Goal: Information Seeking & Learning: Check status

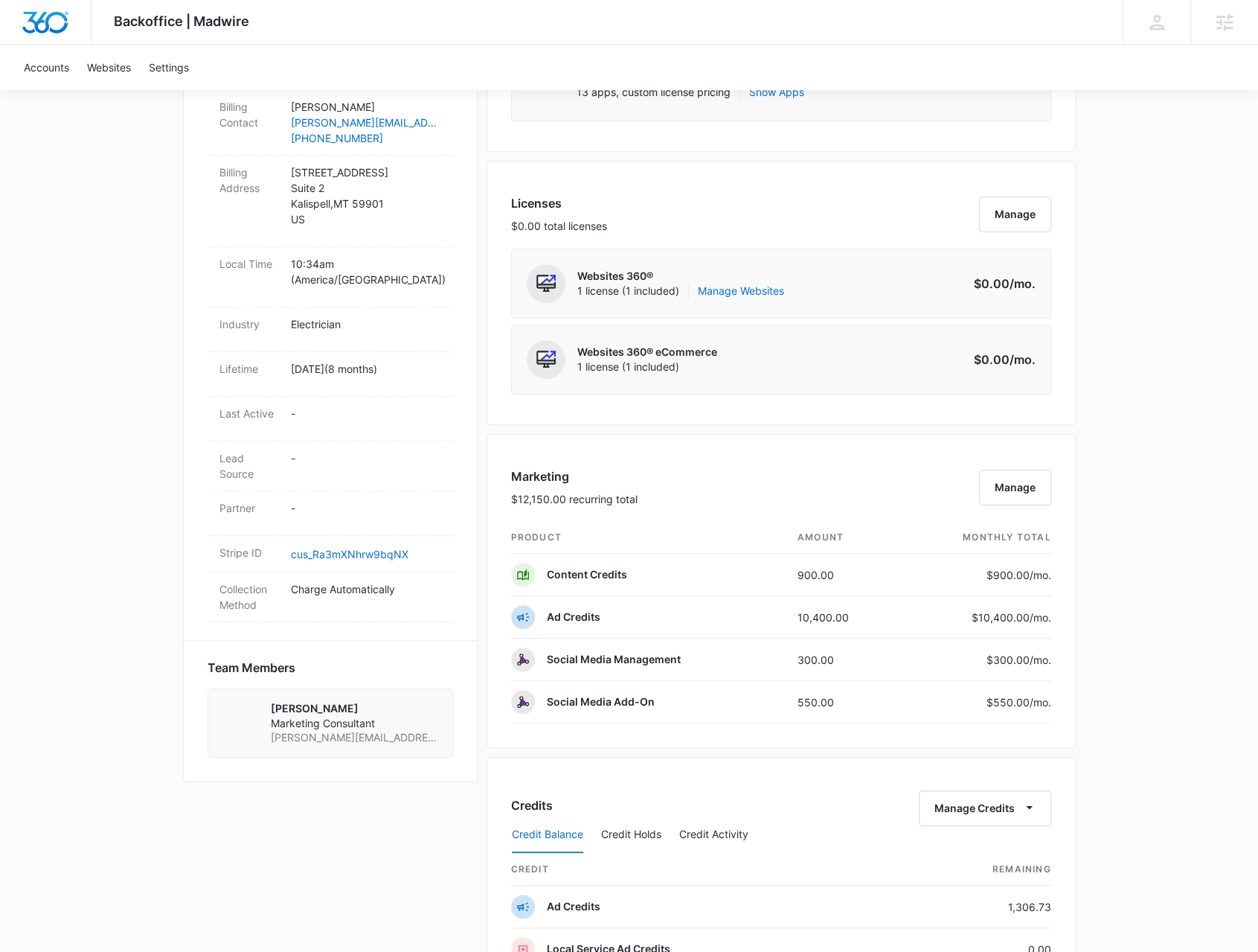
scroll to position [744, 0]
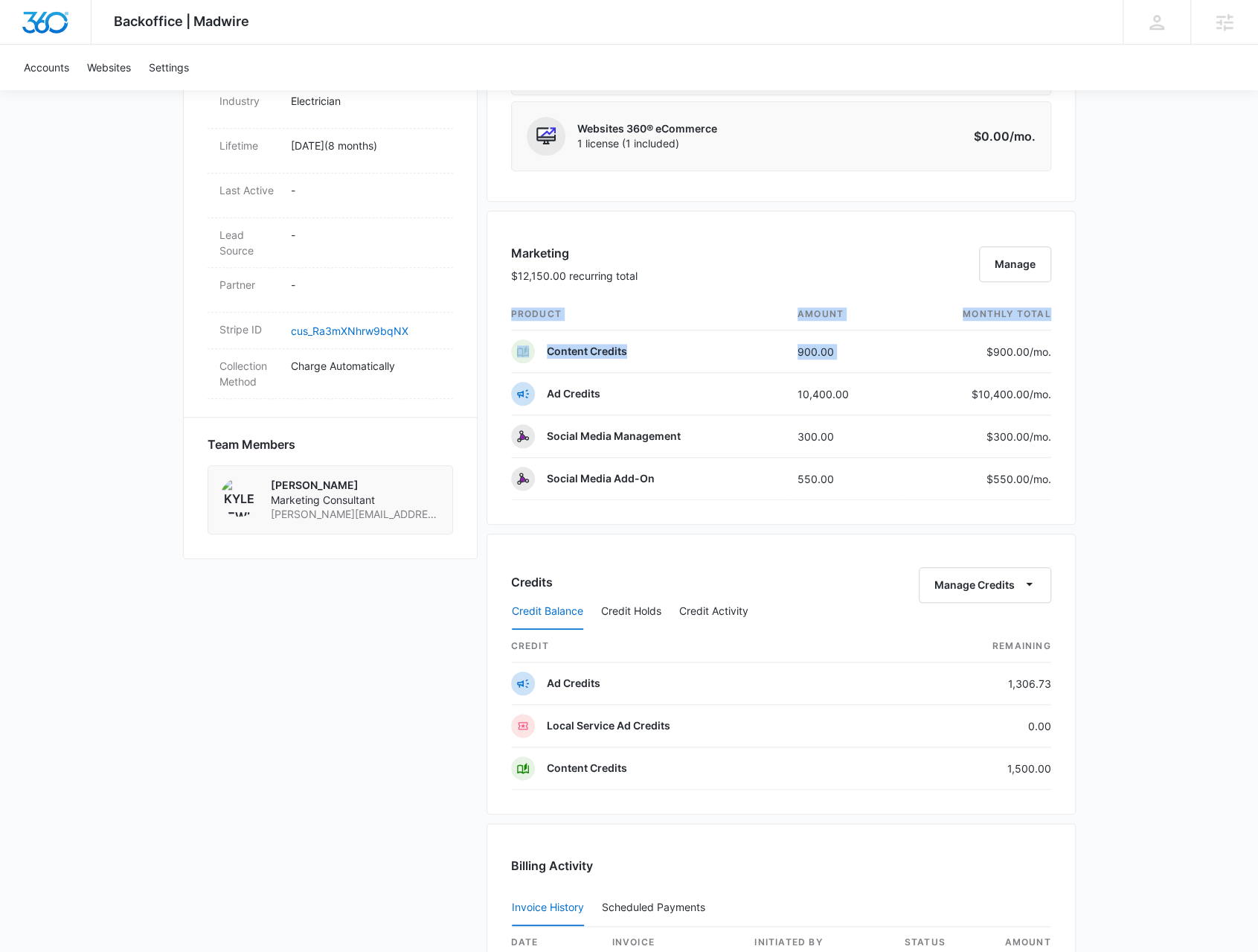
drag, startPoint x: 944, startPoint y: 351, endPoint x: 1054, endPoint y: 352, distance: 110.0
click at [1054, 352] on div "Marketing $12,150.00 recurring total Manage product amount monthly total Conten…" at bounding box center [781, 367] width 589 height 314
click at [1109, 352] on div "Backoffice | Madwire Apps Settings BR Brennan Rachman brennan.rachman@madwire.c…" at bounding box center [629, 301] width 1258 height 2090
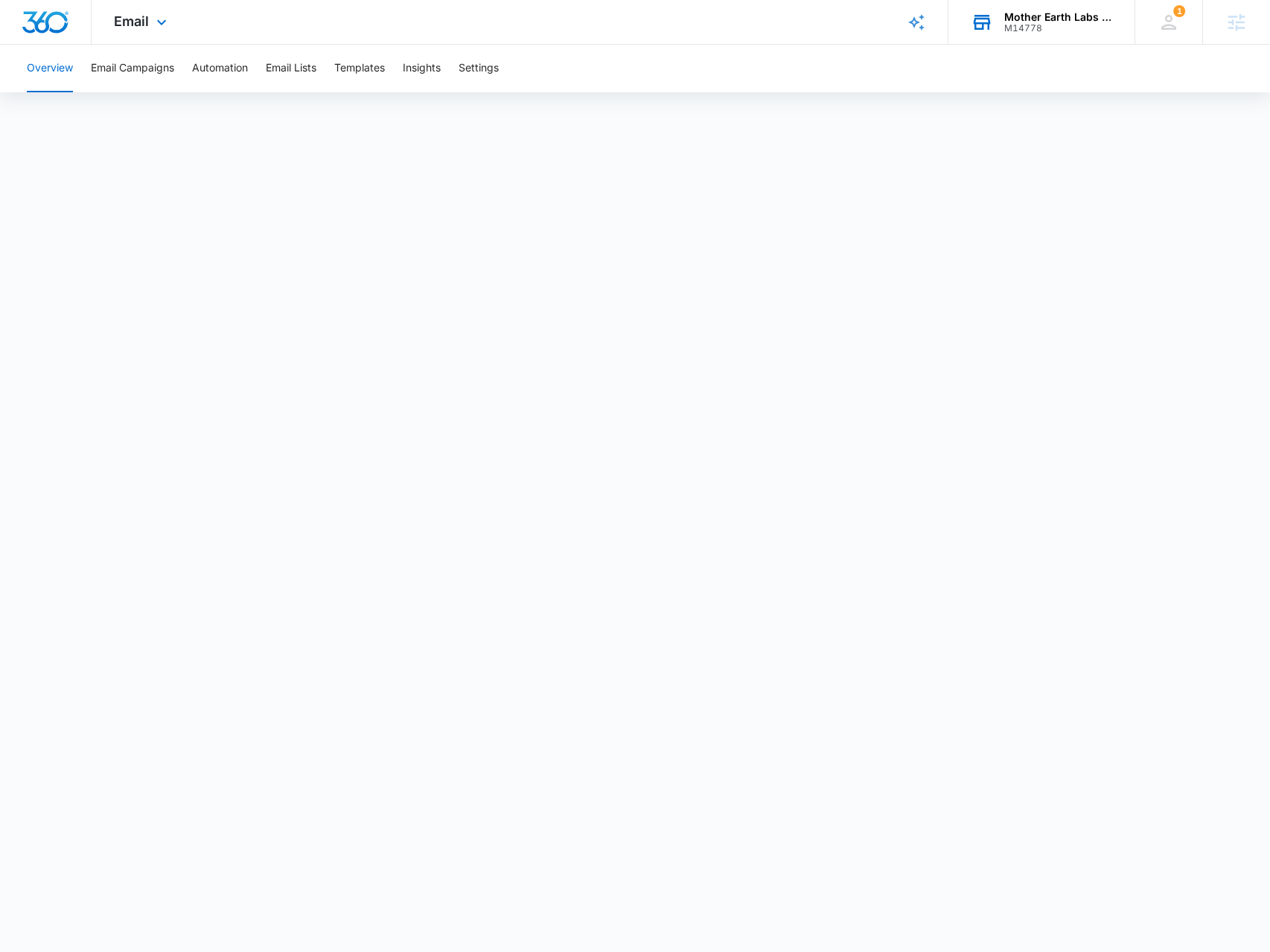
click at [1050, 23] on div "M14778" at bounding box center [1058, 28] width 108 height 10
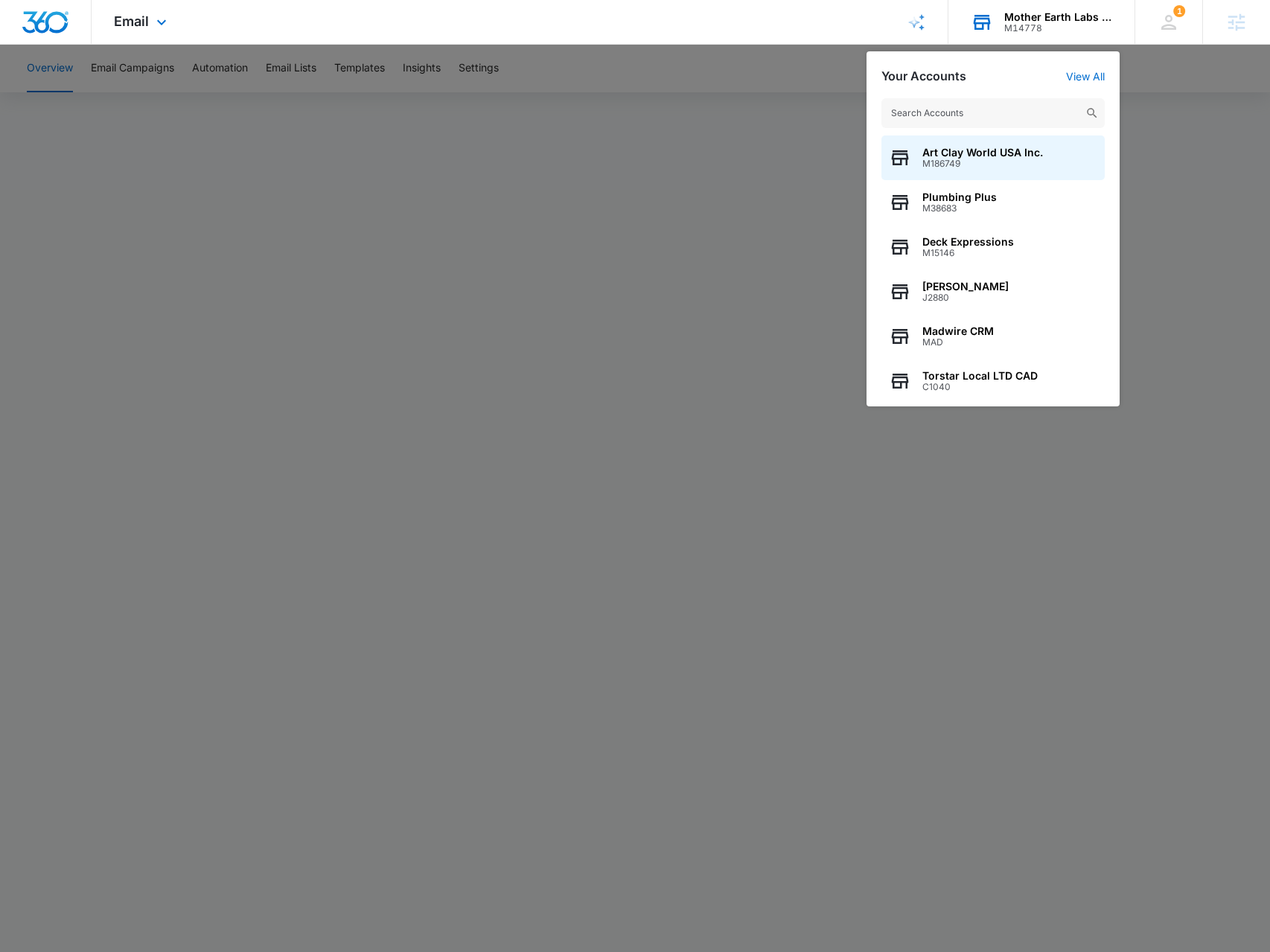
click at [1010, 114] on input "text" at bounding box center [992, 113] width 223 height 30
type input "a"
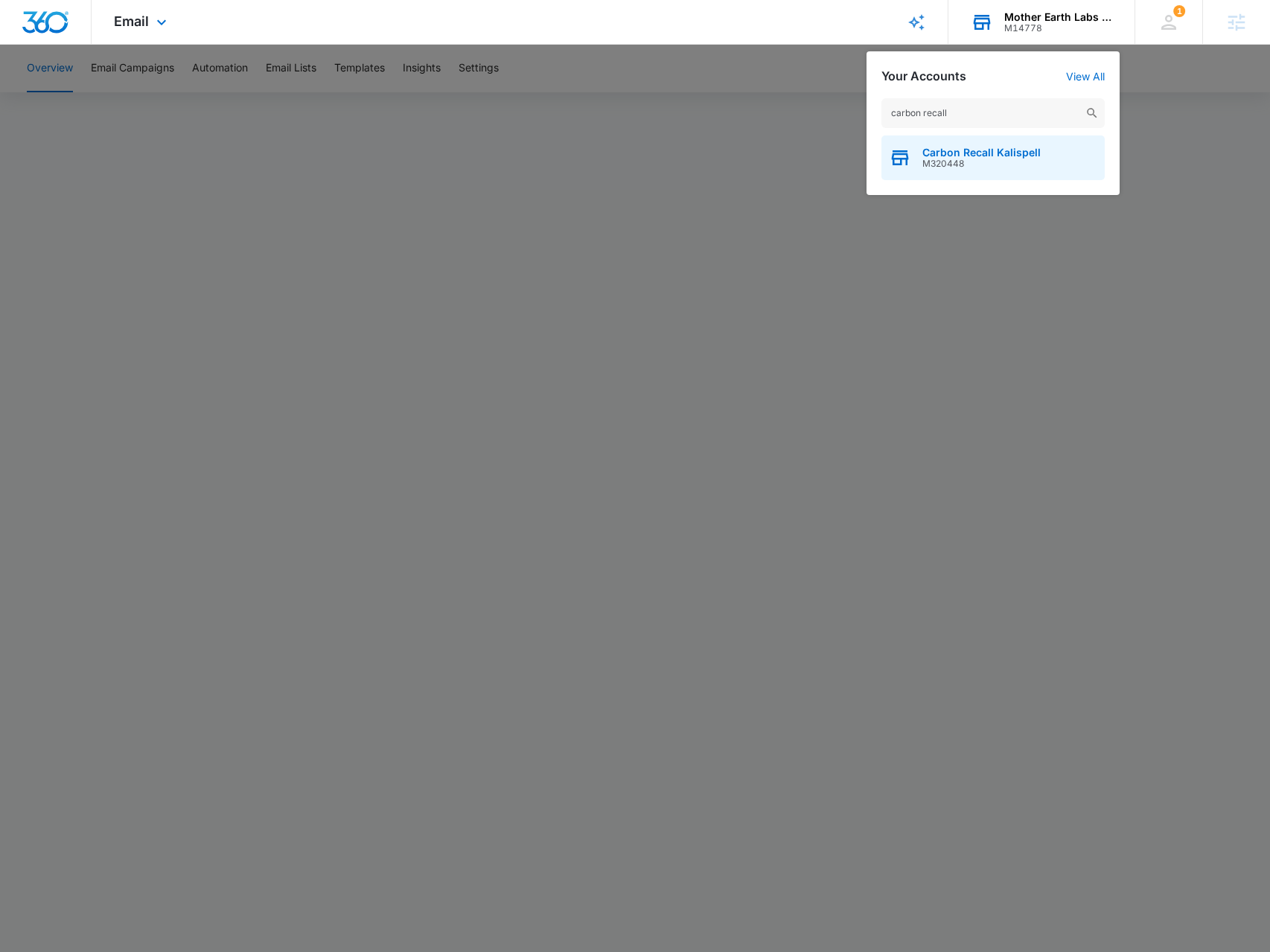
type input "carbon recall"
click at [1004, 161] on span "M320448" at bounding box center [981, 163] width 118 height 10
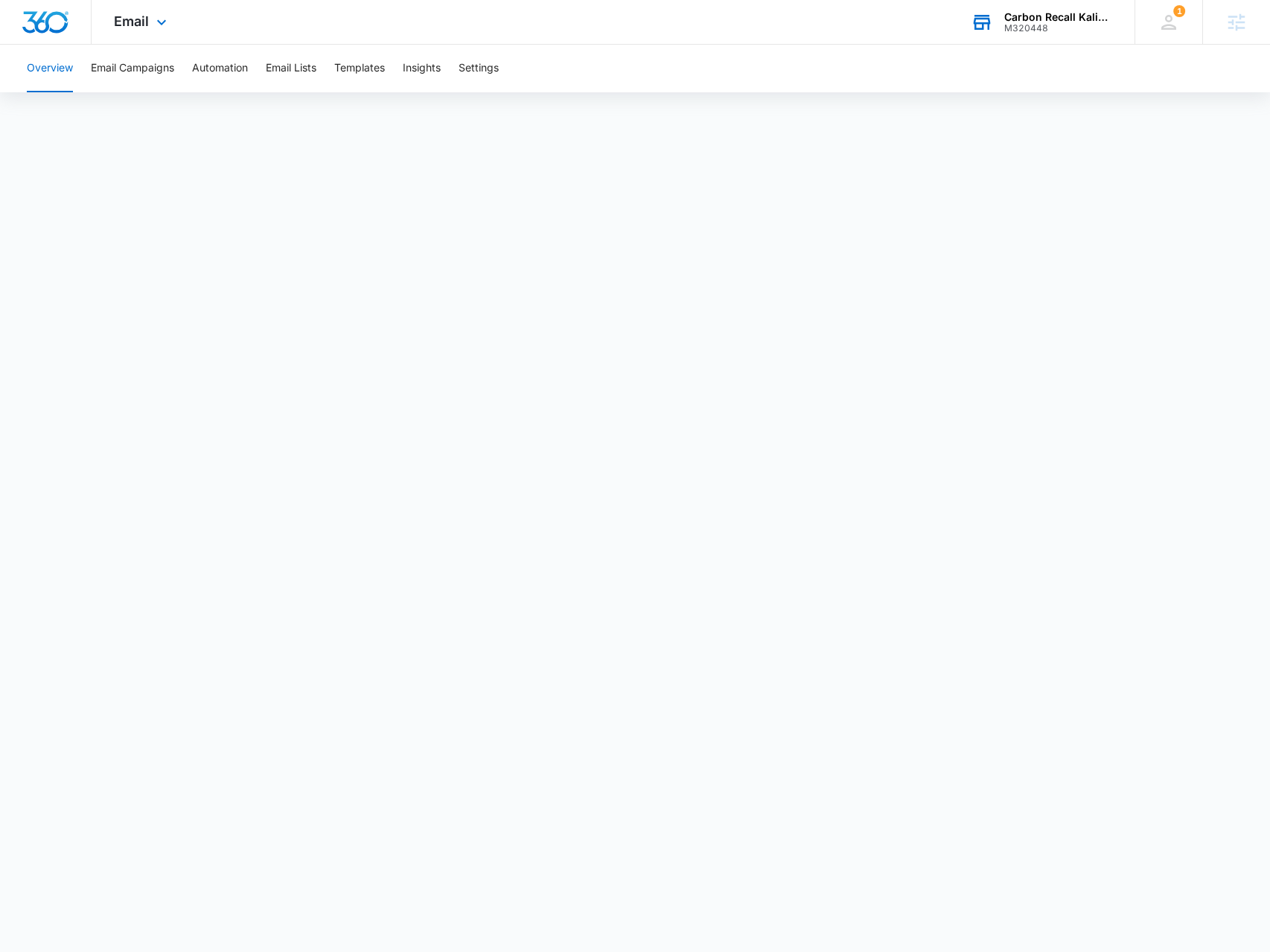
click at [173, 23] on div "Email Apps Reputation Forms CRM Email Social Payments POS Content Ads Intellige…" at bounding box center [142, 21] width 101 height 43
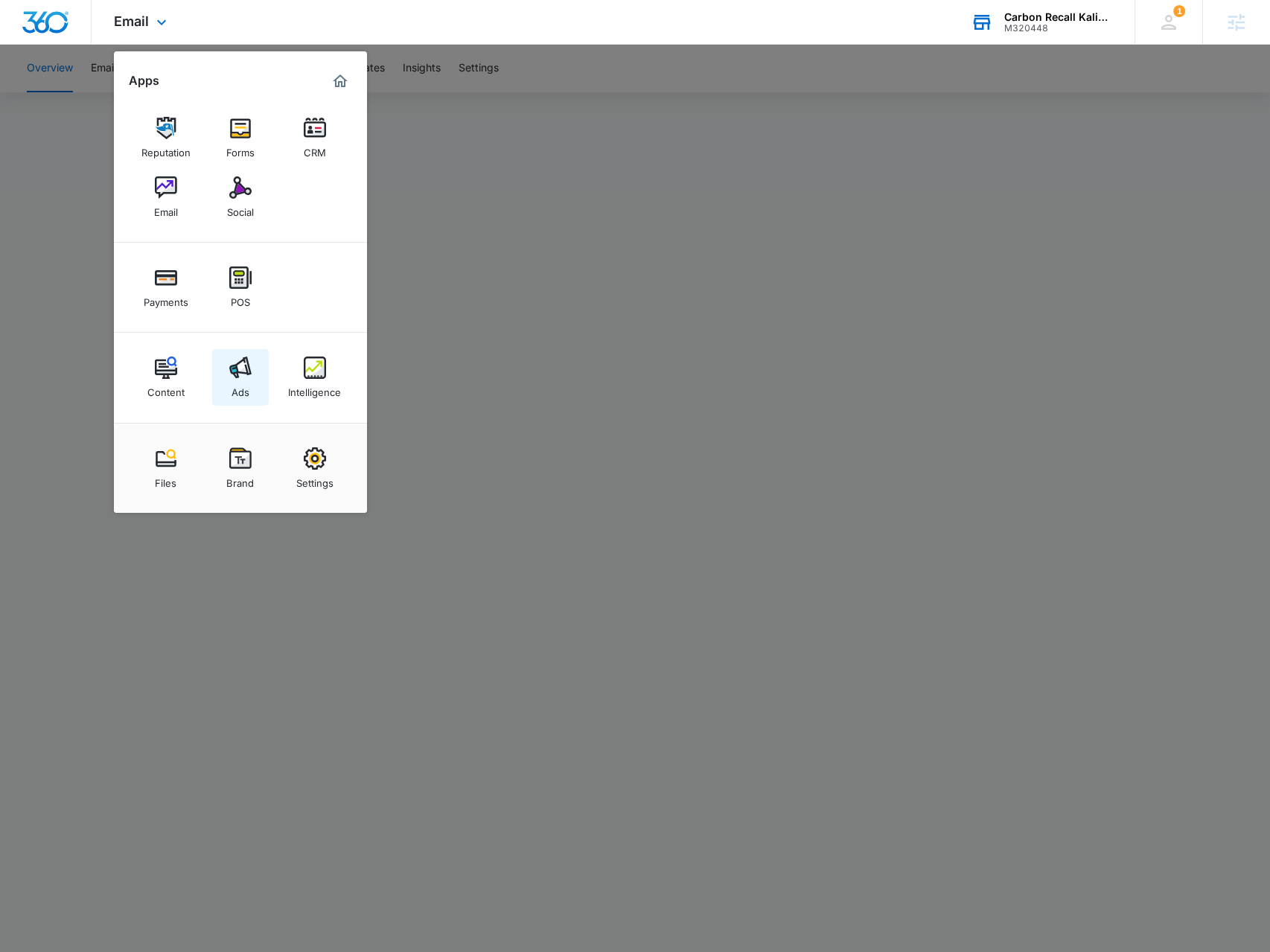
click at [237, 389] on div "Ads" at bounding box center [240, 388] width 18 height 19
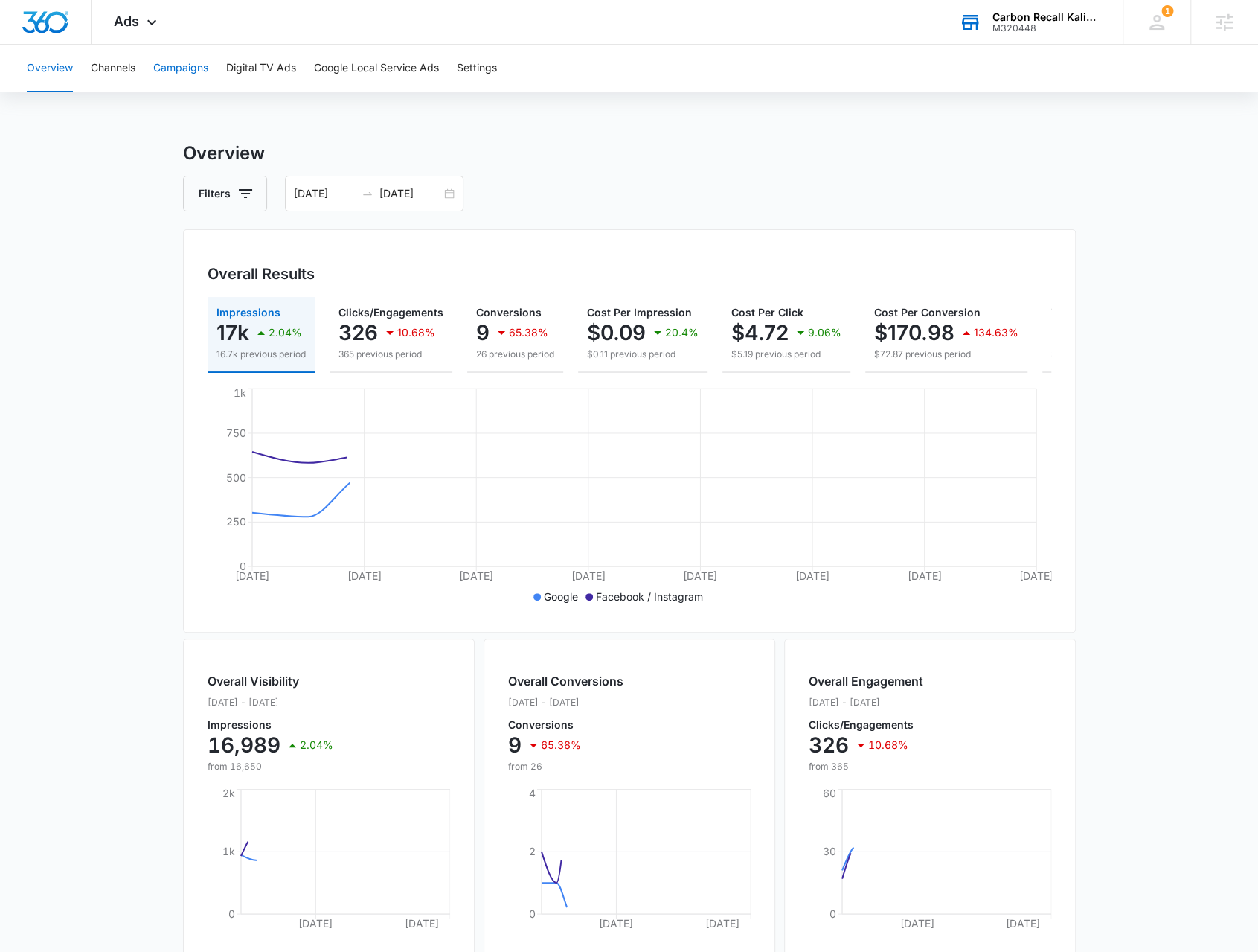
click at [183, 67] on button "Campaigns" at bounding box center [181, 68] width 56 height 47
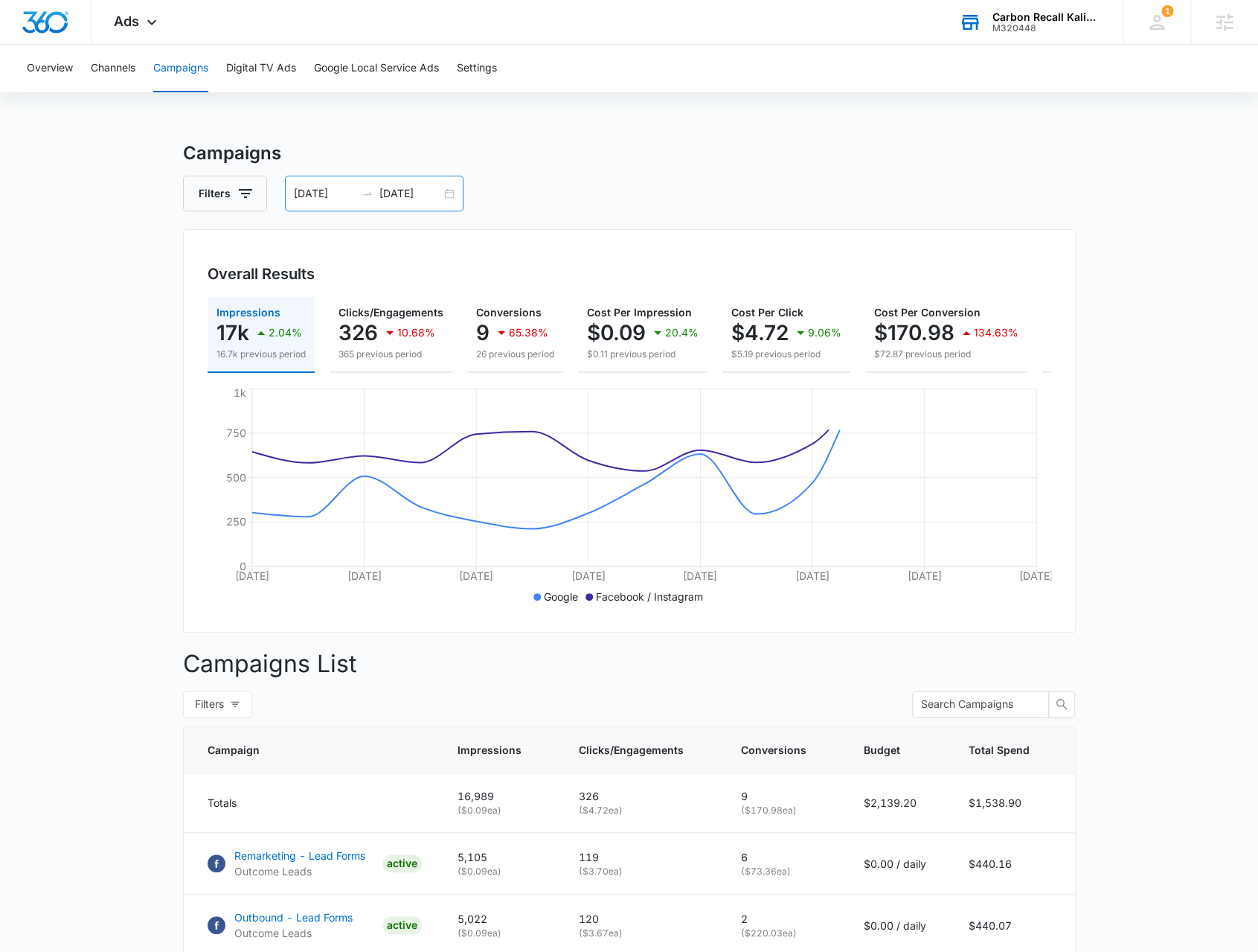
click at [450, 197] on div "06/25/2025 07/09/2025" at bounding box center [374, 193] width 179 height 36
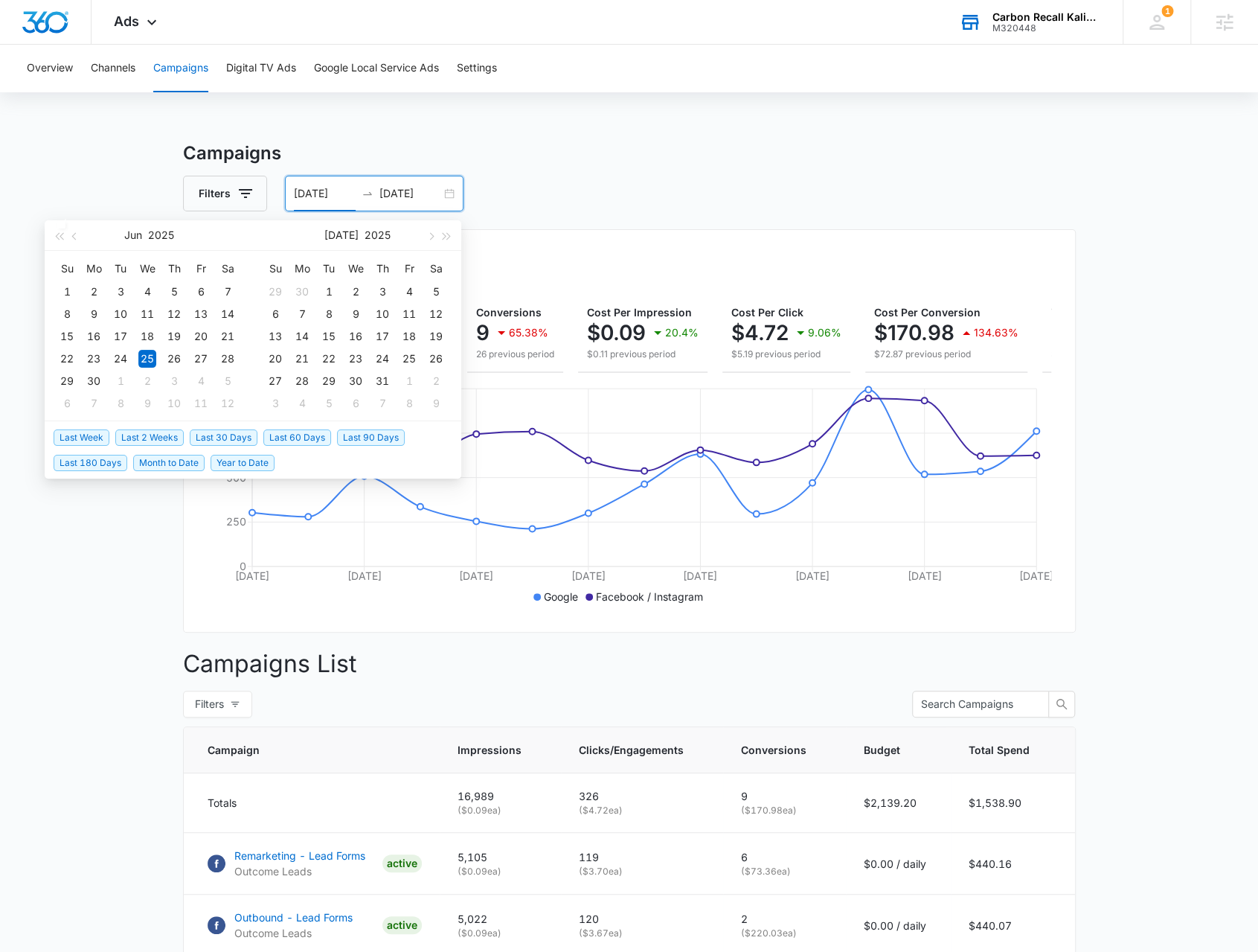
click at [177, 439] on span "Last 2 Weeks" at bounding box center [150, 438] width 68 height 17
type input "09/24/2025"
type input "10/08/2025"
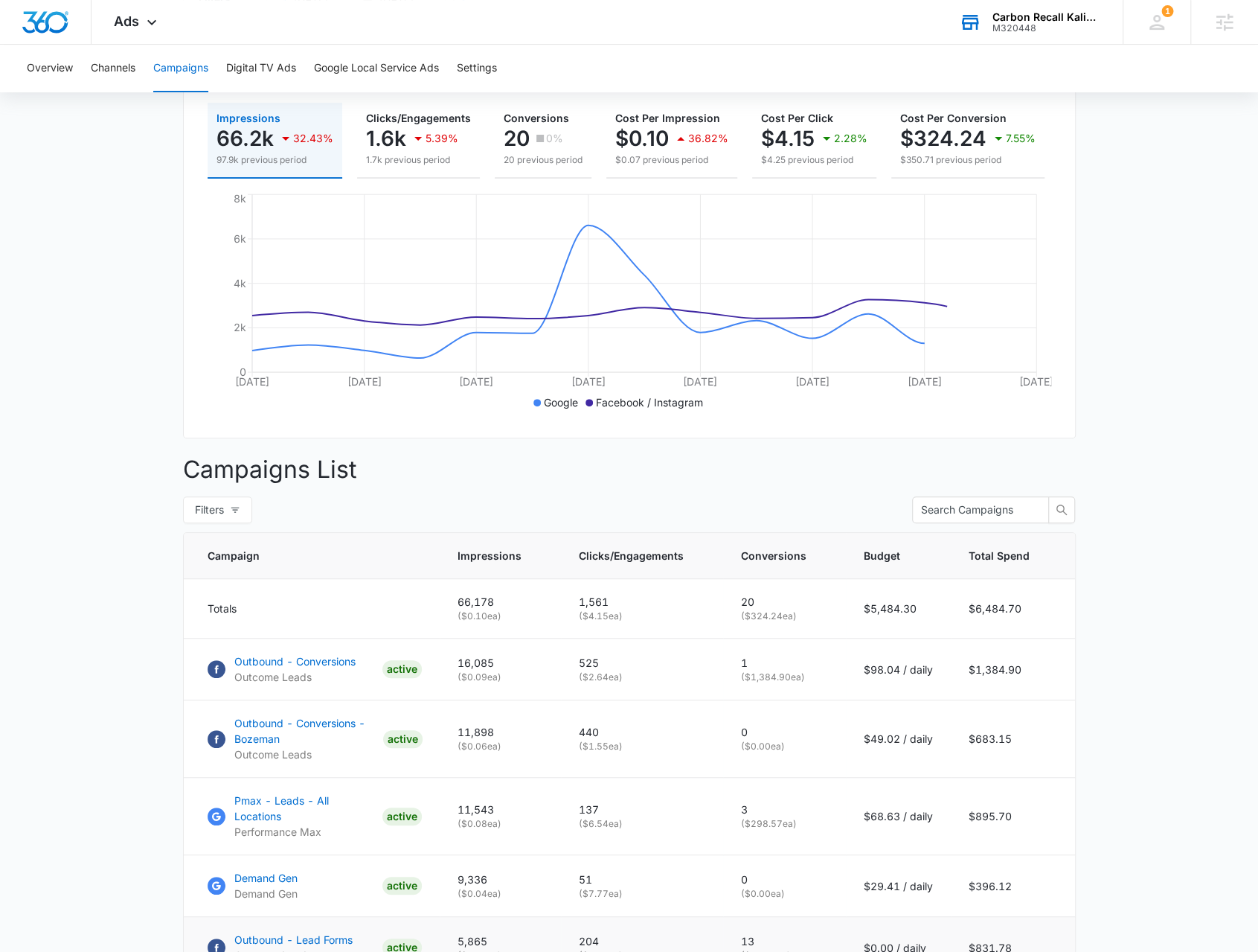
scroll to position [372, 0]
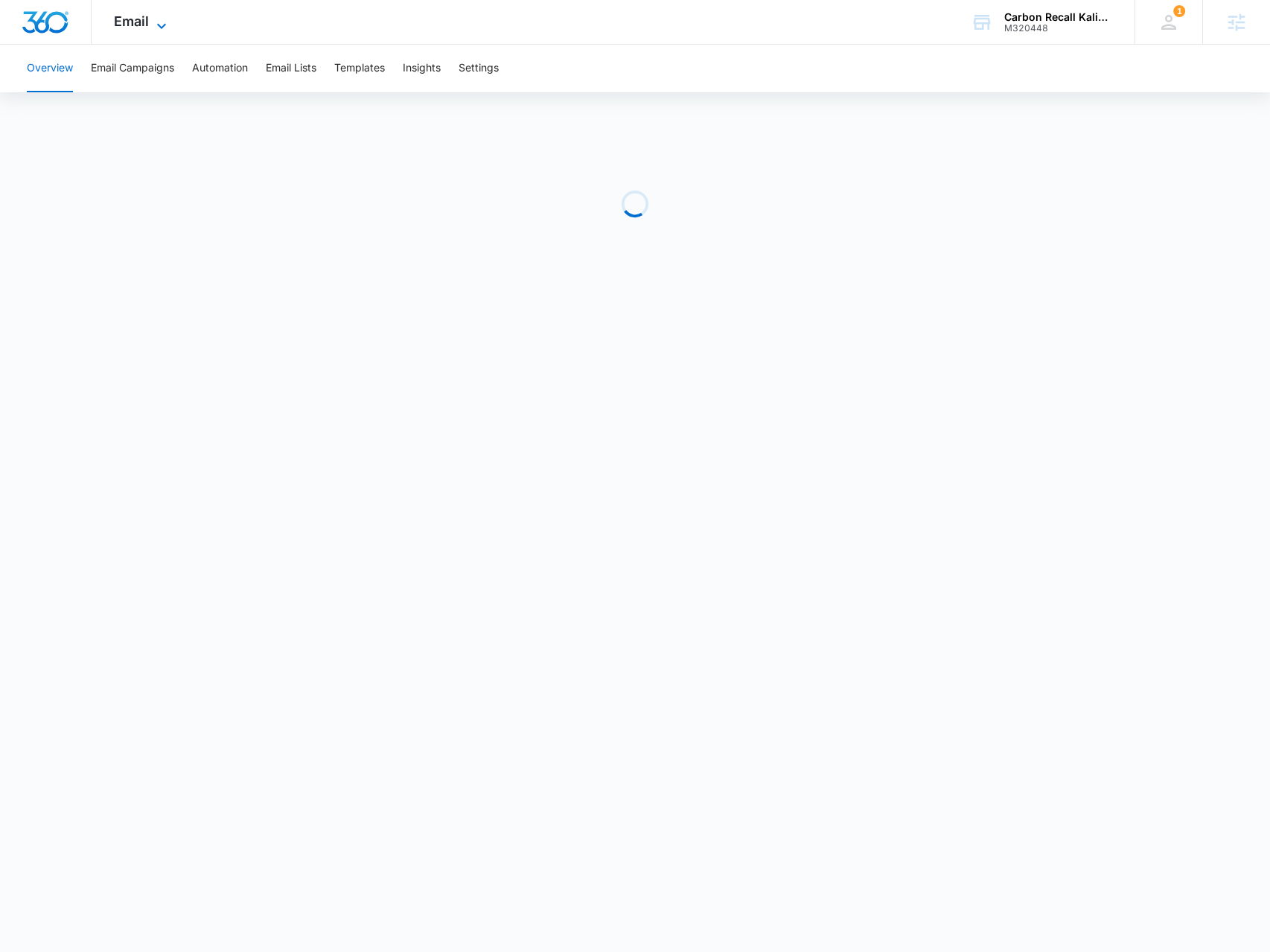
click at [138, 18] on span "Email" at bounding box center [131, 20] width 35 height 16
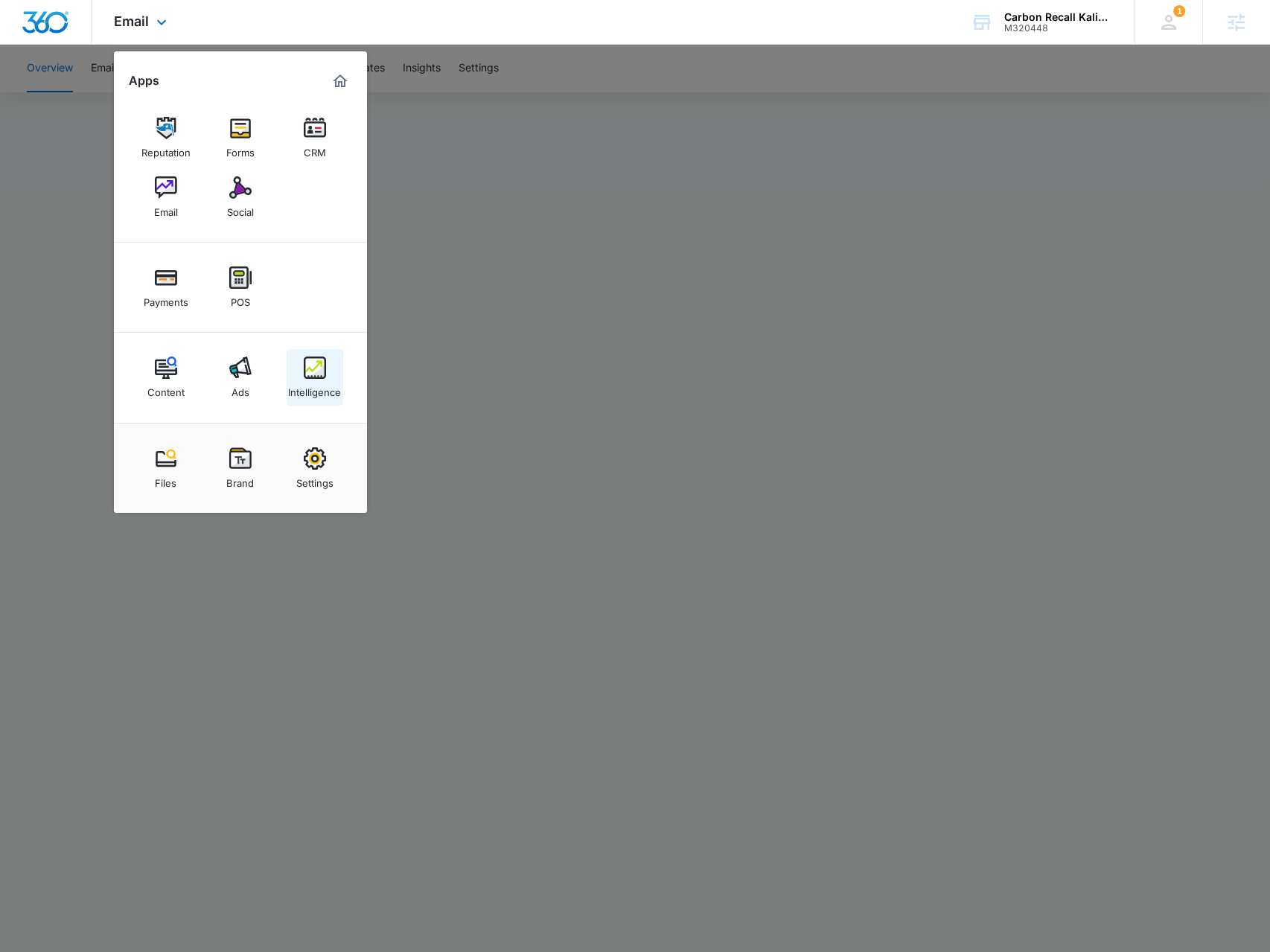
click at [318, 389] on div "Intelligence" at bounding box center [314, 388] width 53 height 19
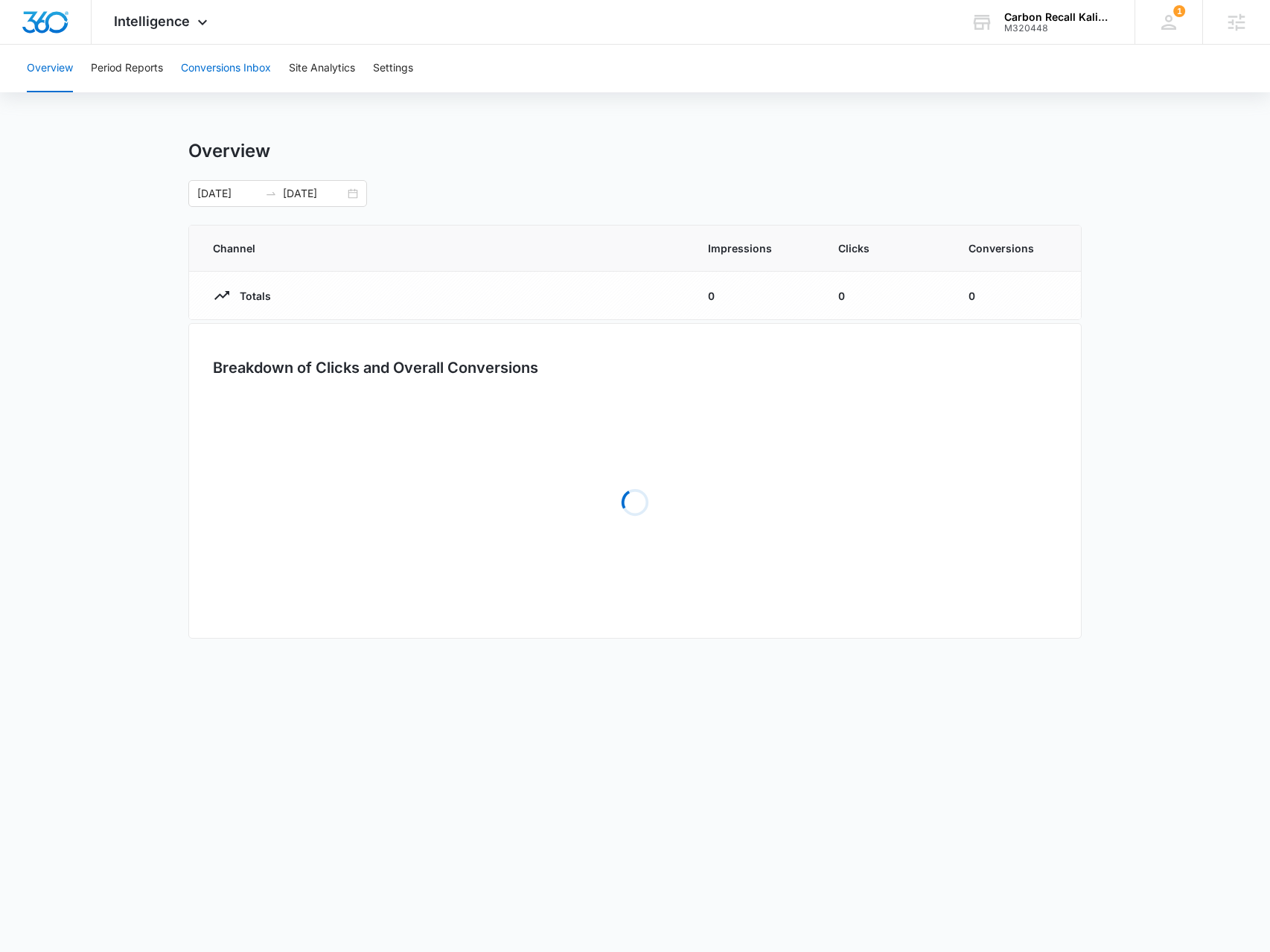
click at [212, 82] on button "Conversions Inbox" at bounding box center [225, 68] width 90 height 47
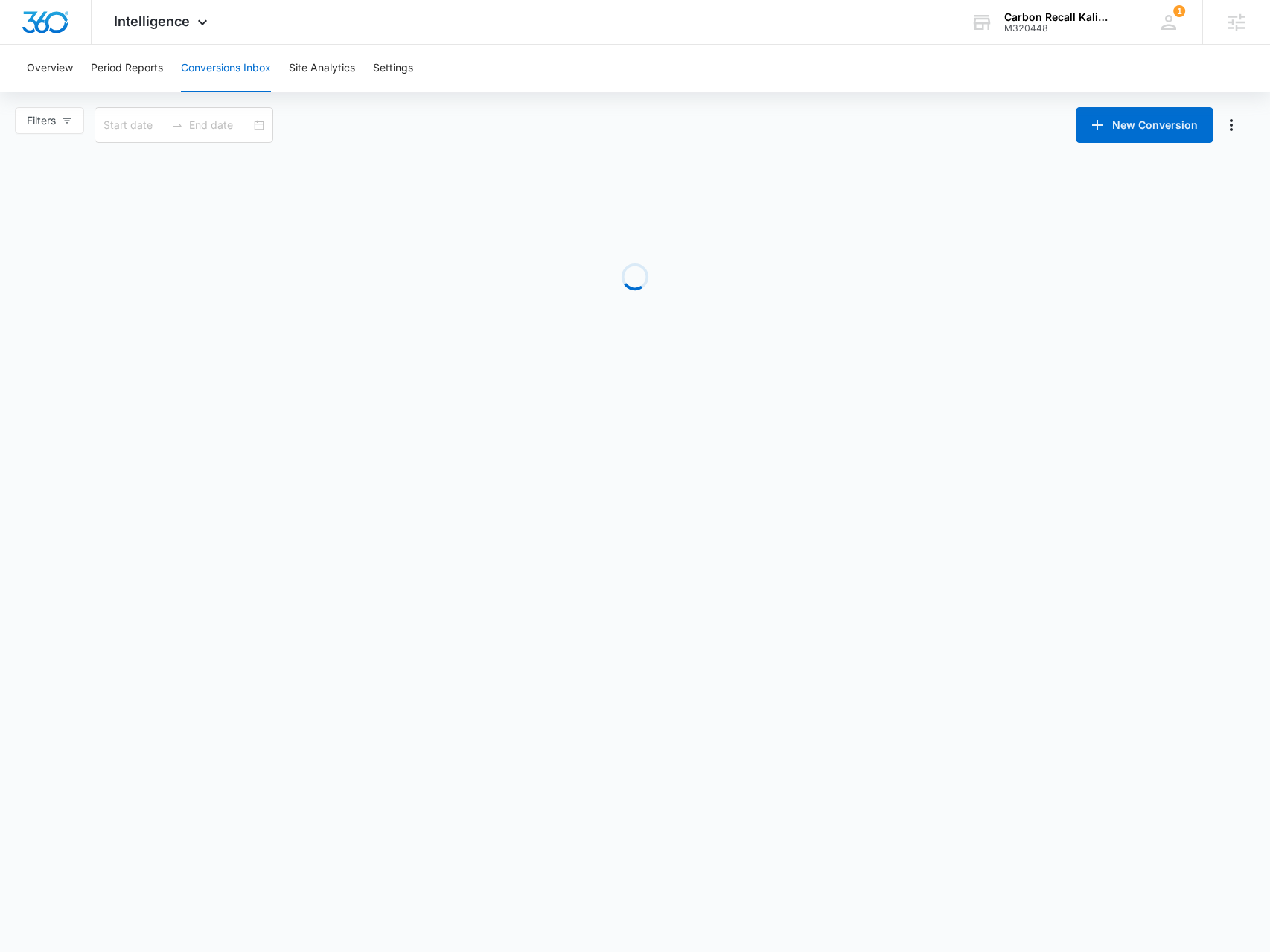
type input "09/08/2025"
type input "10/08/2025"
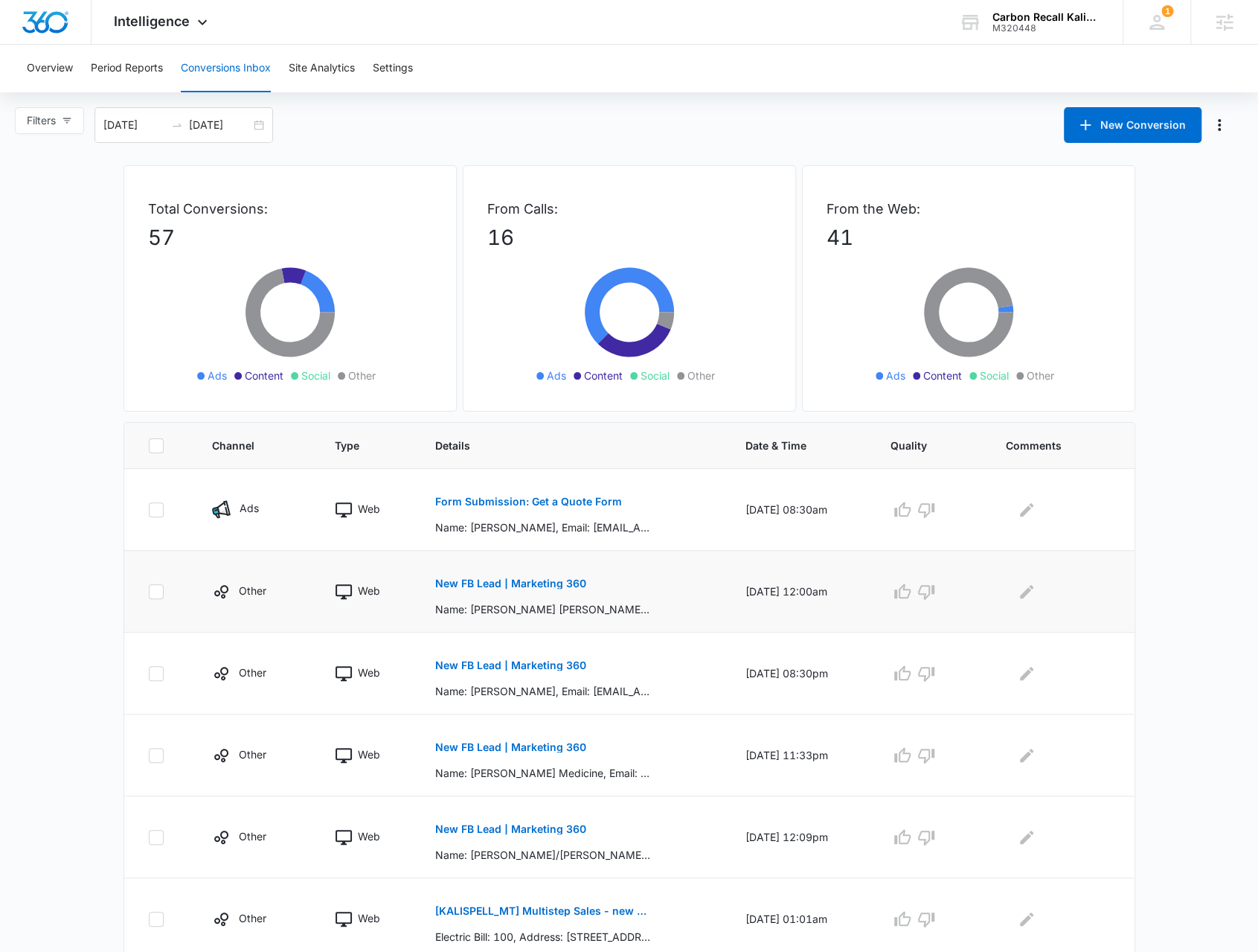
click at [528, 586] on p "New FB Lead | Marketing 360" at bounding box center [510, 583] width 151 height 10
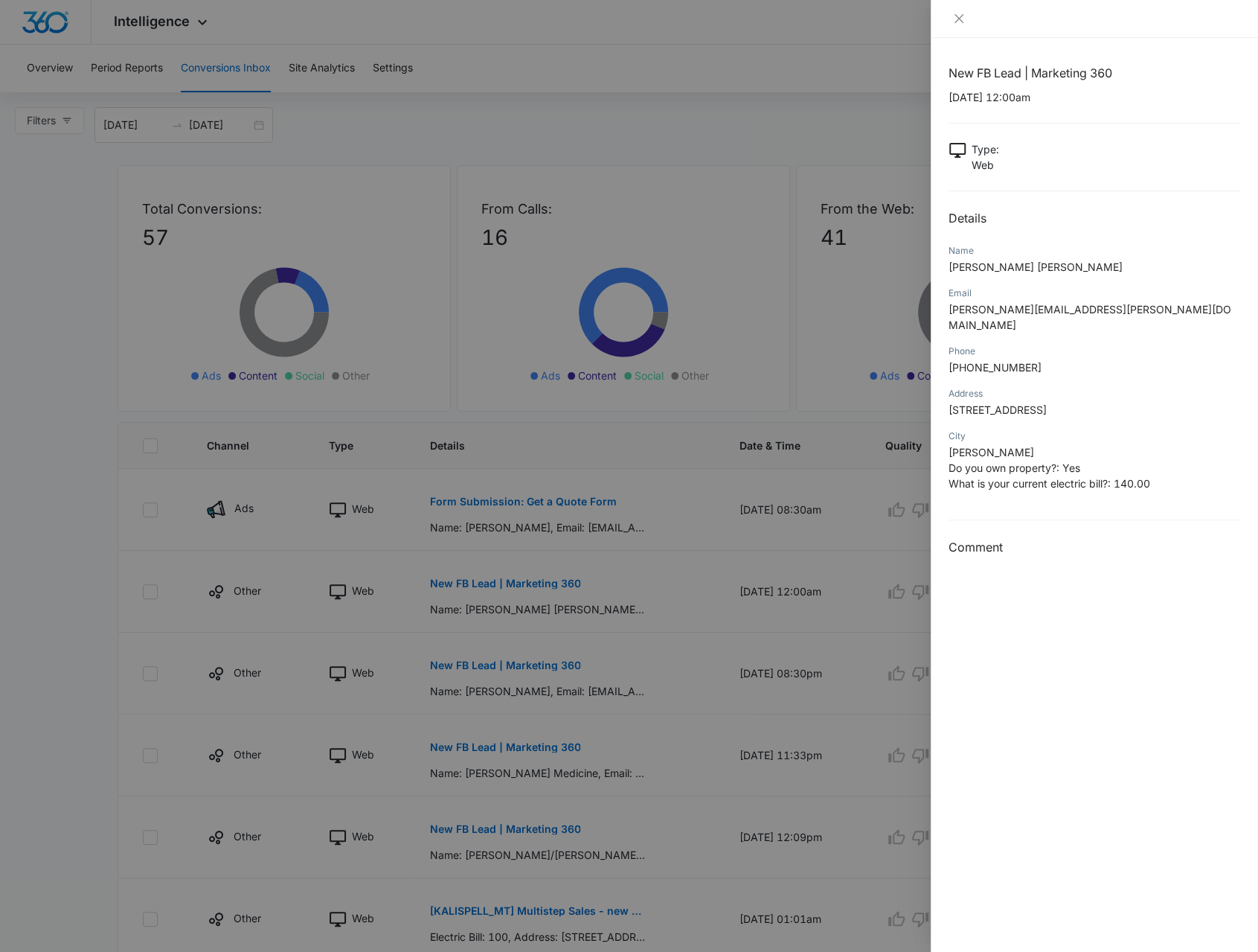
click at [593, 648] on div at bounding box center [629, 476] width 1258 height 952
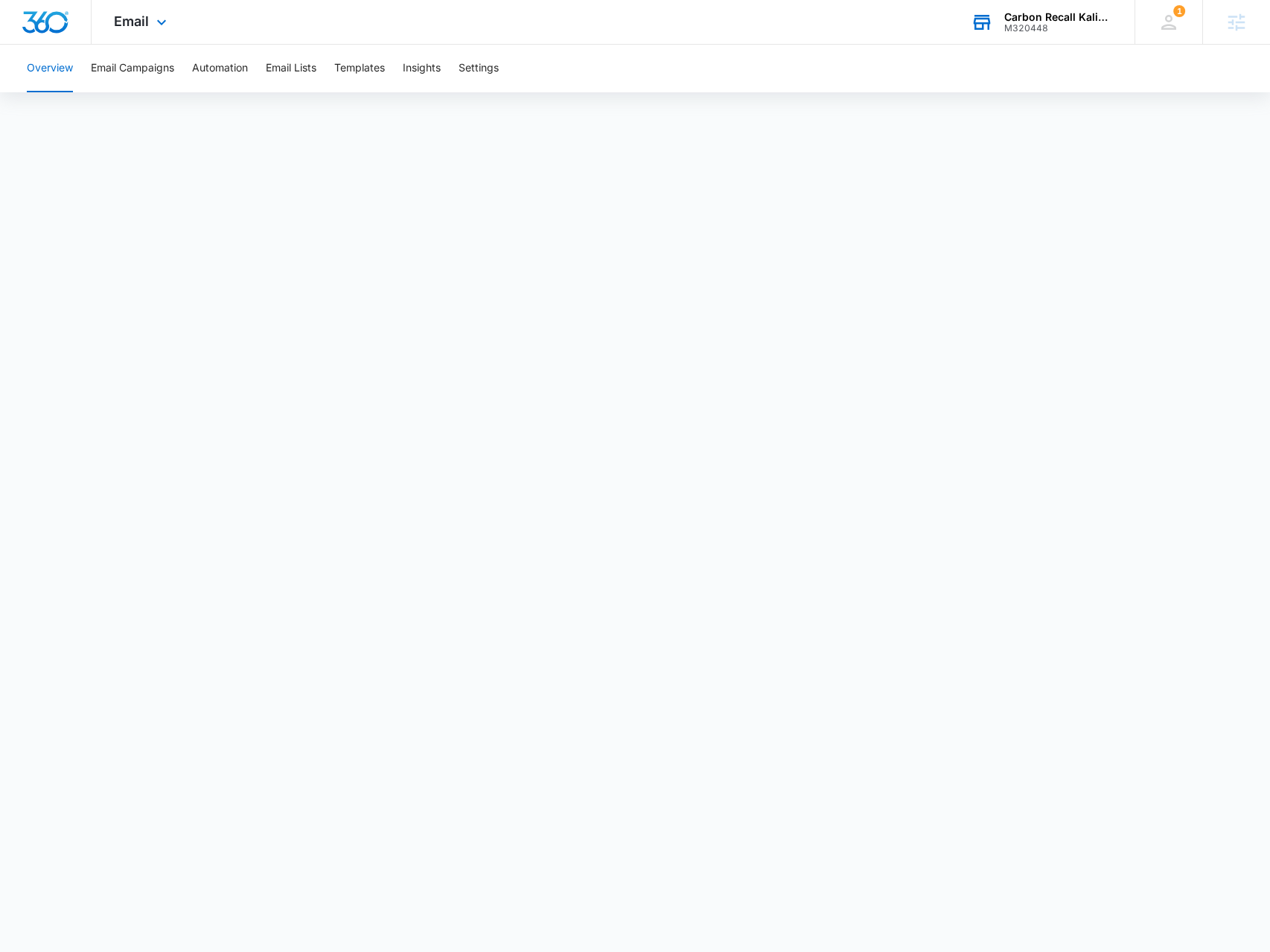
click at [1016, 31] on div "M320448" at bounding box center [1058, 28] width 108 height 10
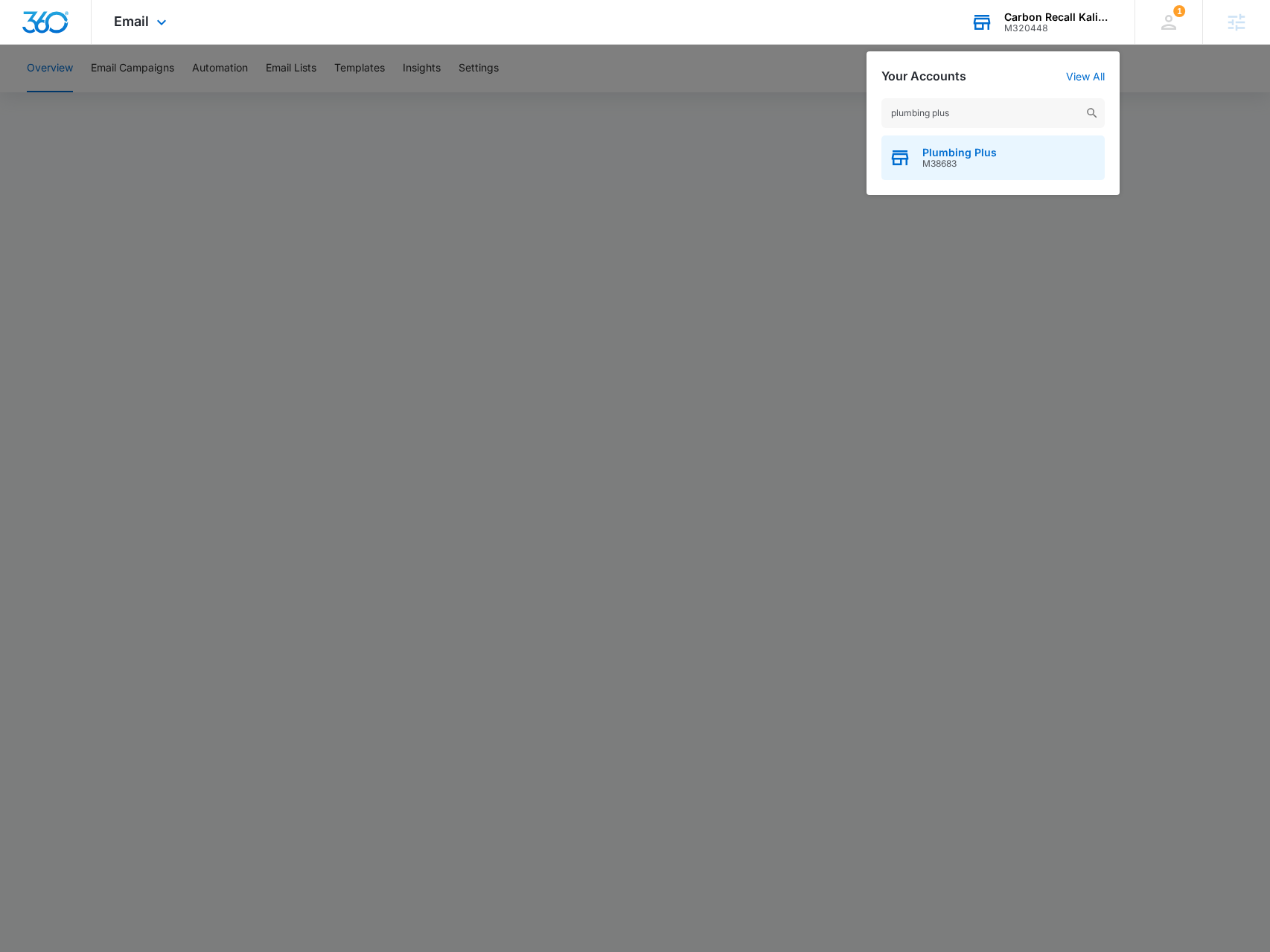
type input "plumbing plus"
click at [984, 150] on span "Plumbing Plus" at bounding box center [959, 152] width 74 height 12
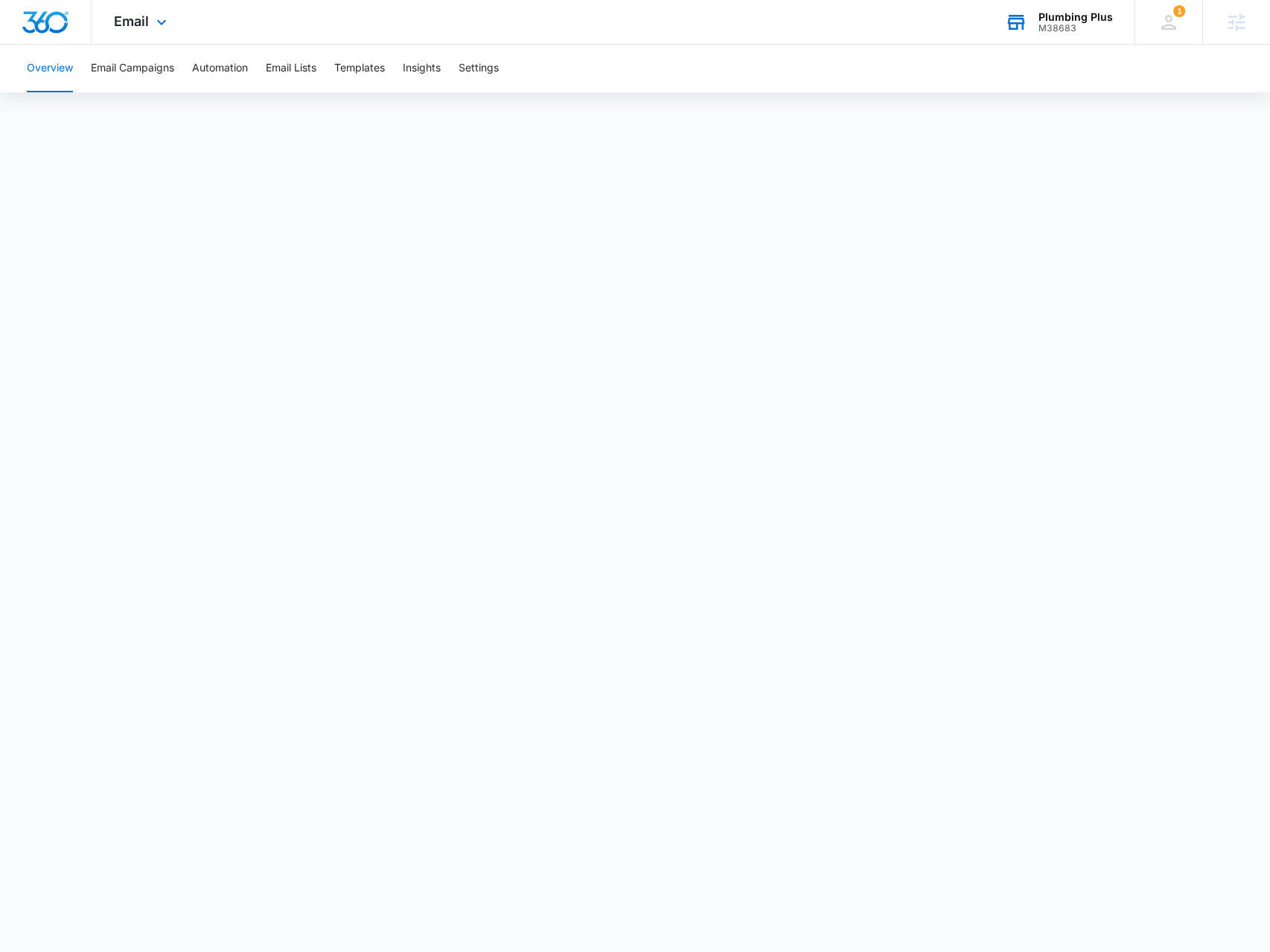
click at [147, 31] on div "Email Apps Reputation Websites Forms CRM Email Social Payments POS Content Ads …" at bounding box center [142, 21] width 101 height 43
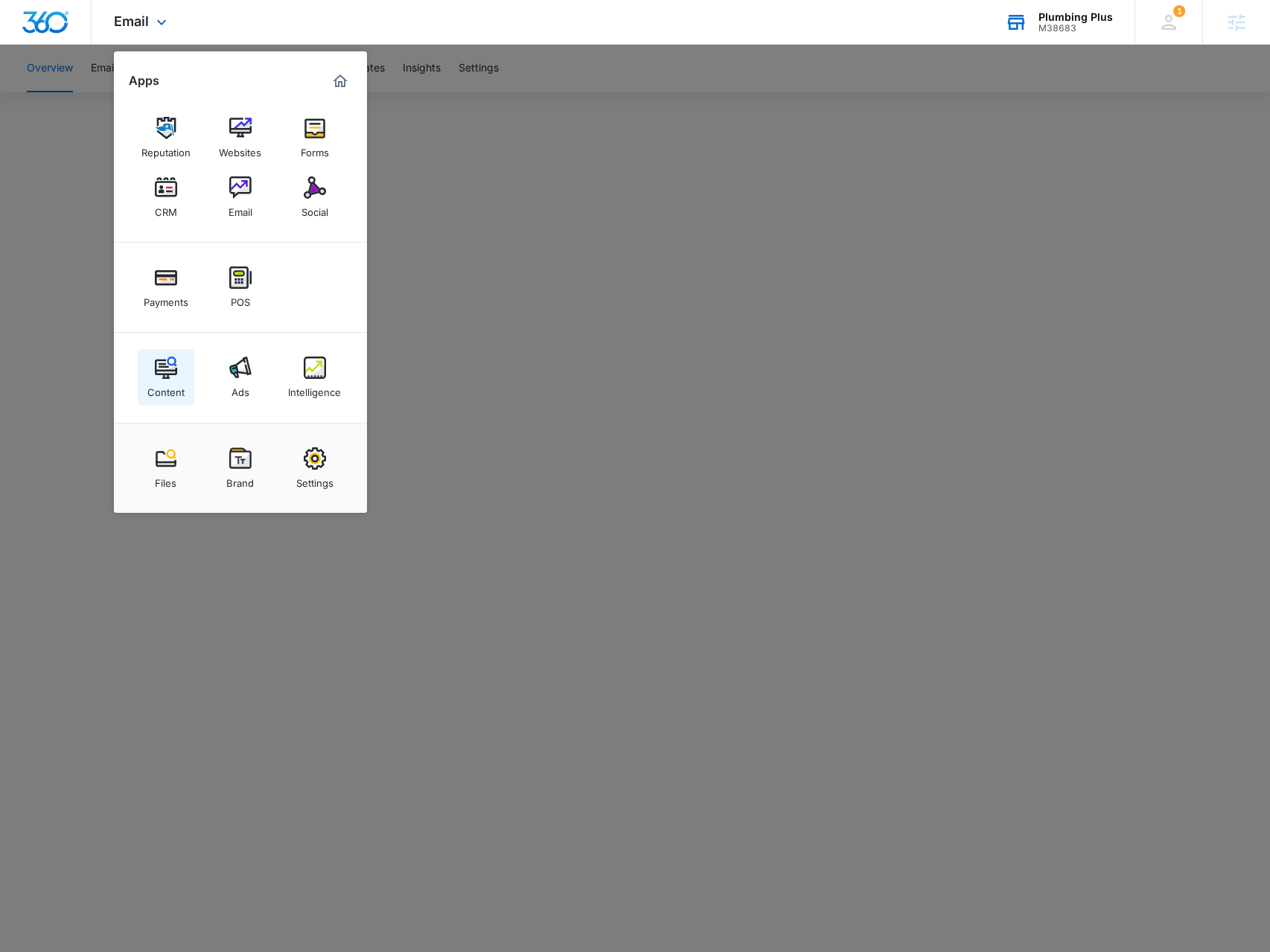
click at [177, 393] on div "Content" at bounding box center [166, 388] width 37 height 19
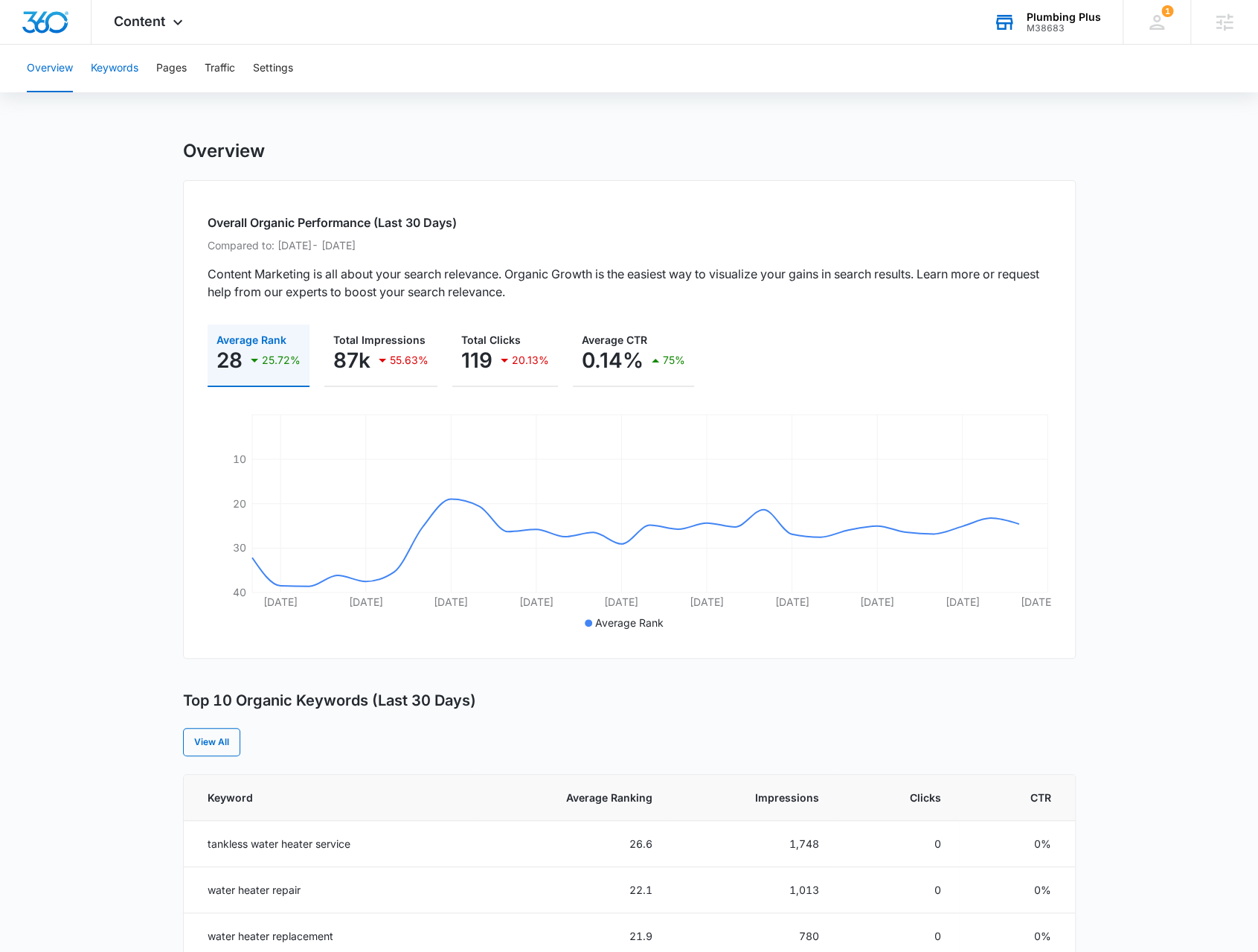
click at [108, 63] on button "Keywords" at bounding box center [114, 68] width 47 height 47
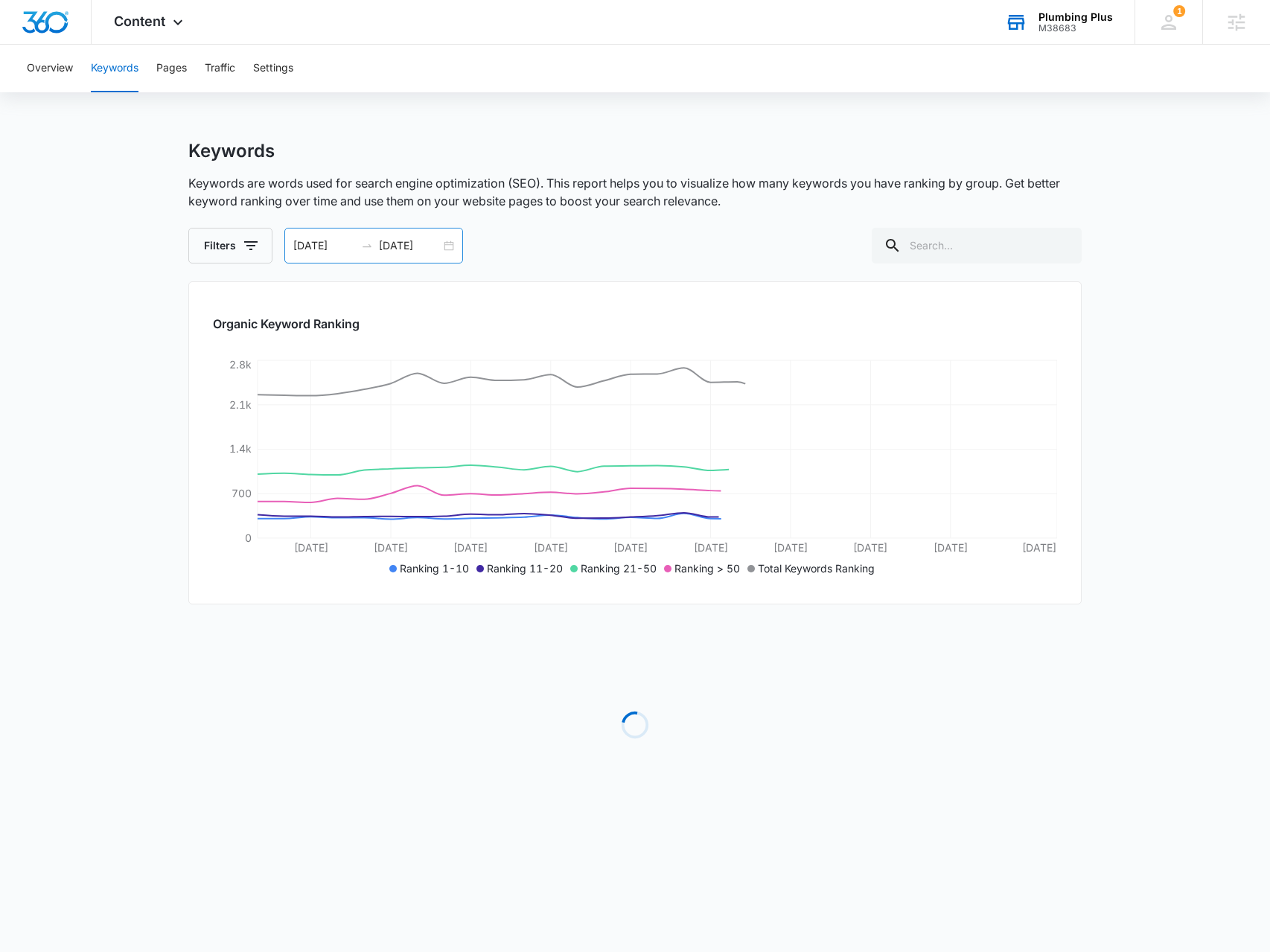
click at [450, 245] on div "[DATE] [DATE]" at bounding box center [373, 245] width 179 height 36
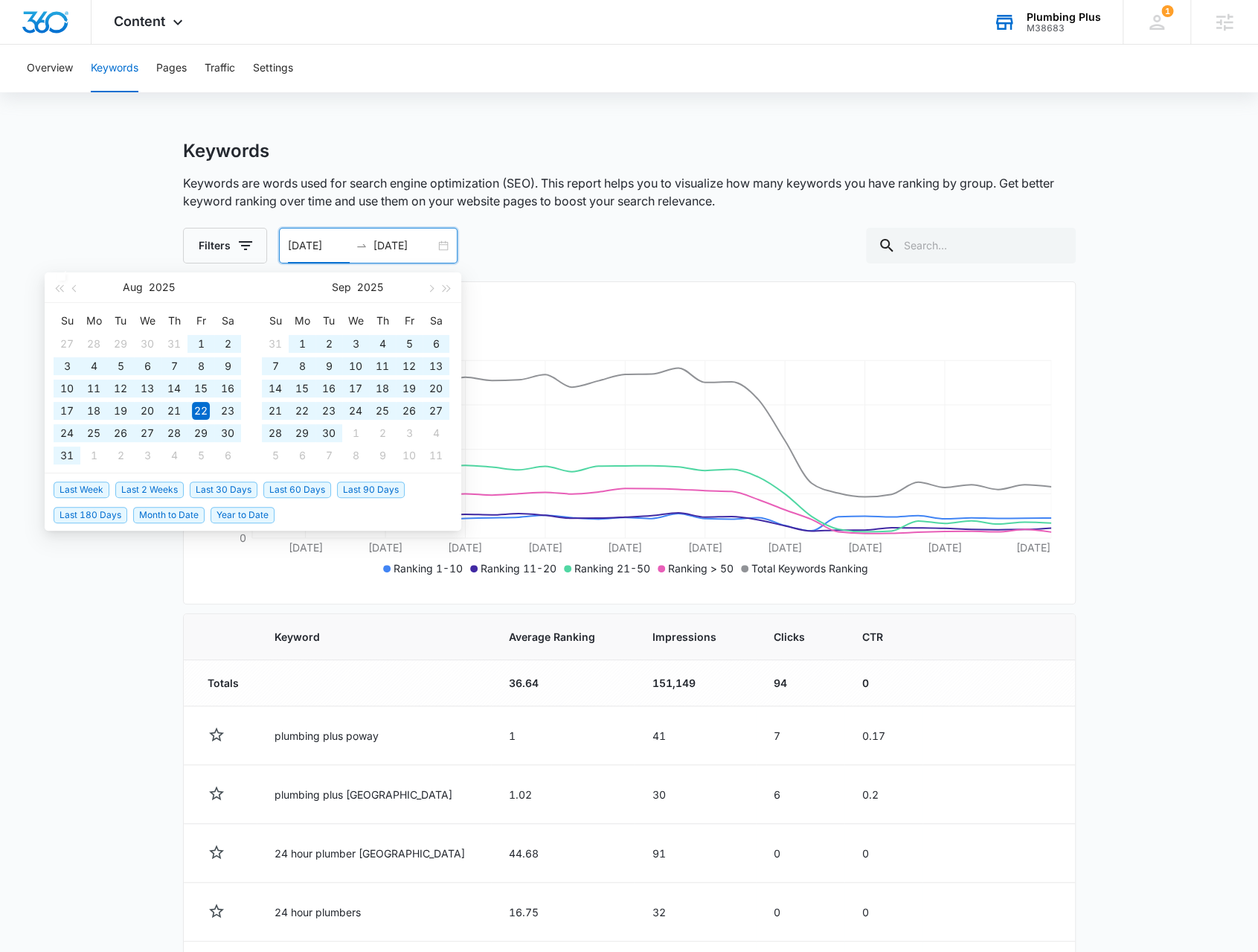
click at [254, 507] on span "Year to Date" at bounding box center [242, 515] width 64 height 17
type input "[DATE]"
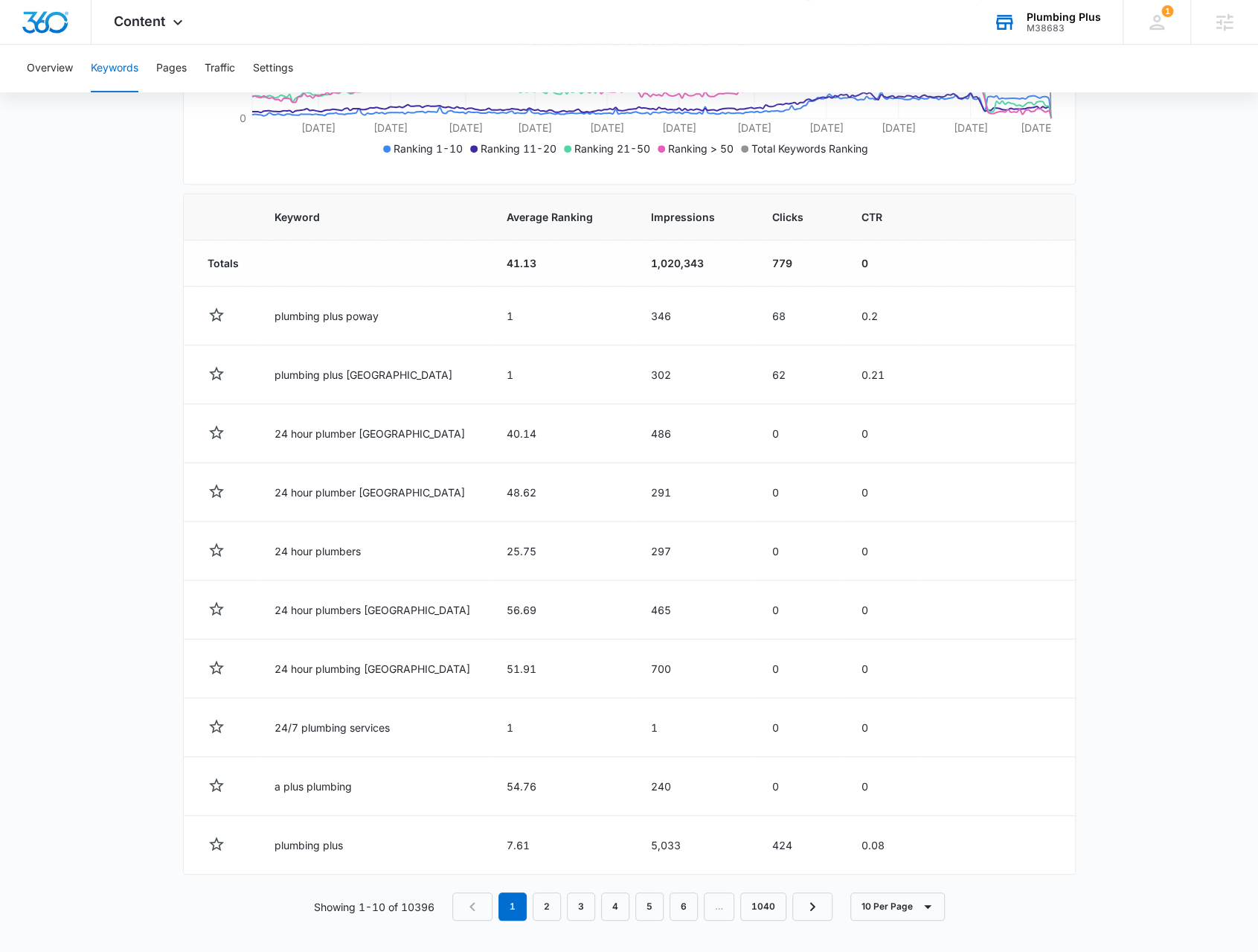
scroll to position [122, 0]
